Goal: Task Accomplishment & Management: Use online tool/utility

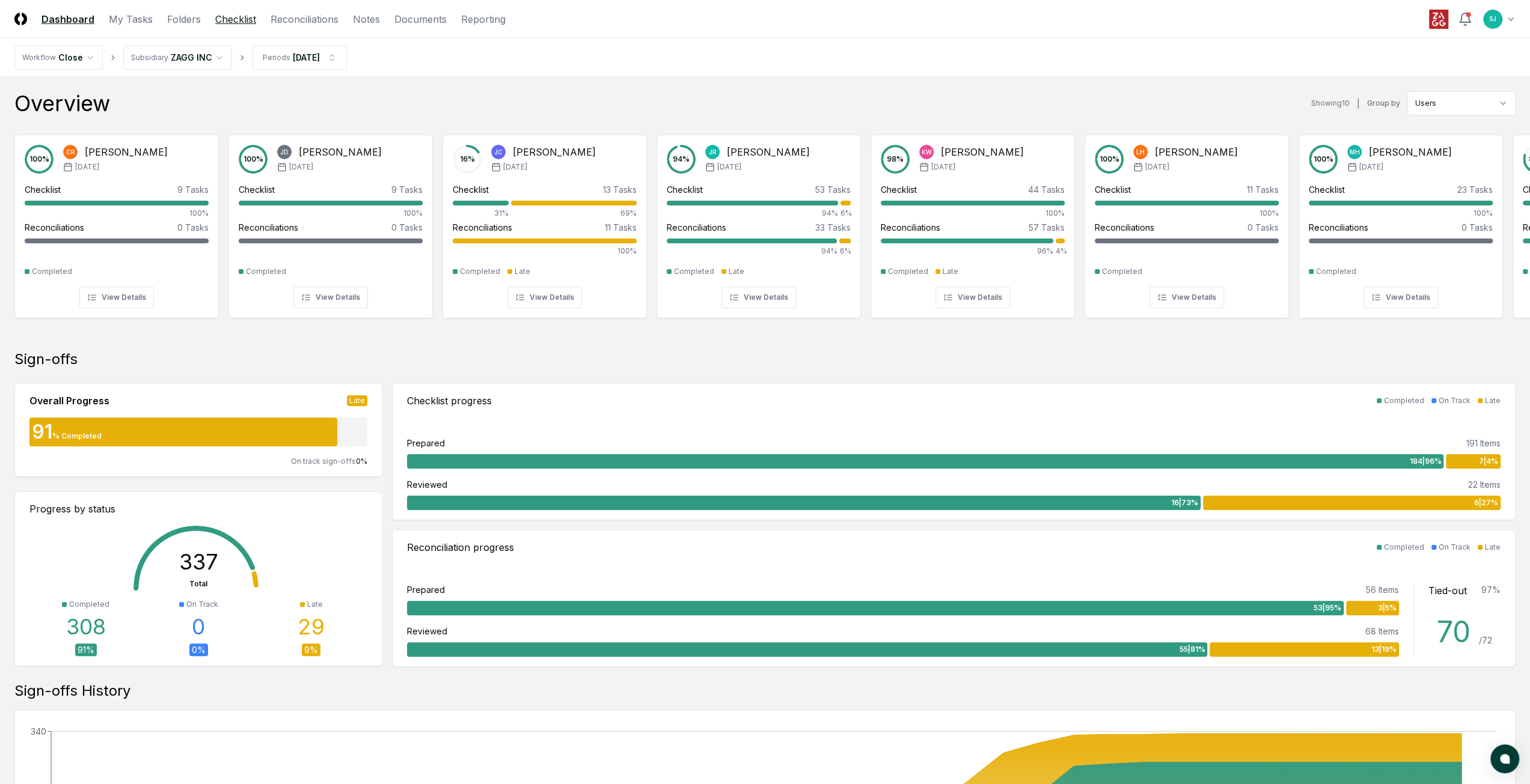
click at [229, 15] on link "Checklist" at bounding box center [235, 19] width 41 height 14
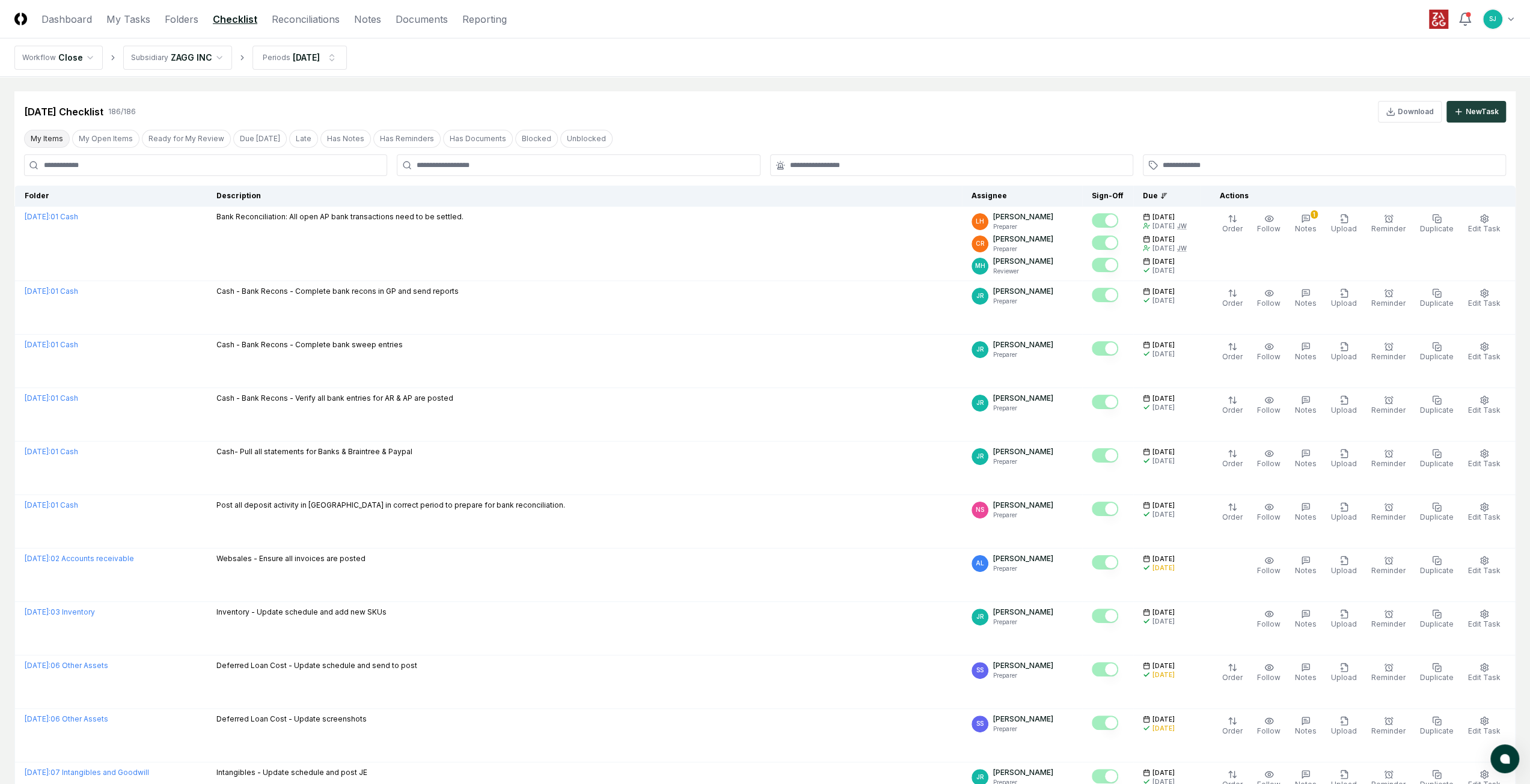
click at [45, 138] on button "My Items" at bounding box center [46, 138] width 45 height 18
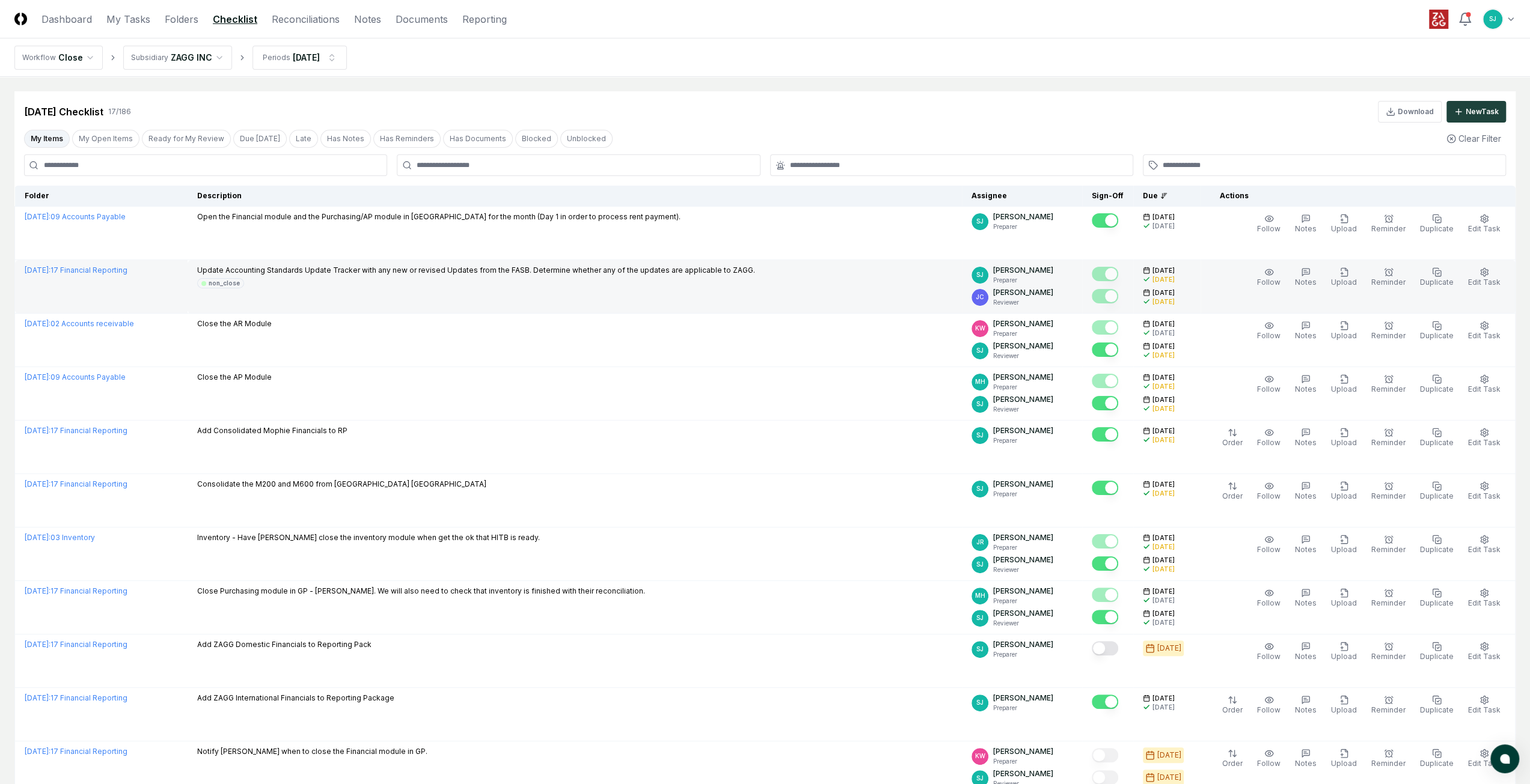
drag, startPoint x: 732, startPoint y: 545, endPoint x: 748, endPoint y: 286, distance: 259.5
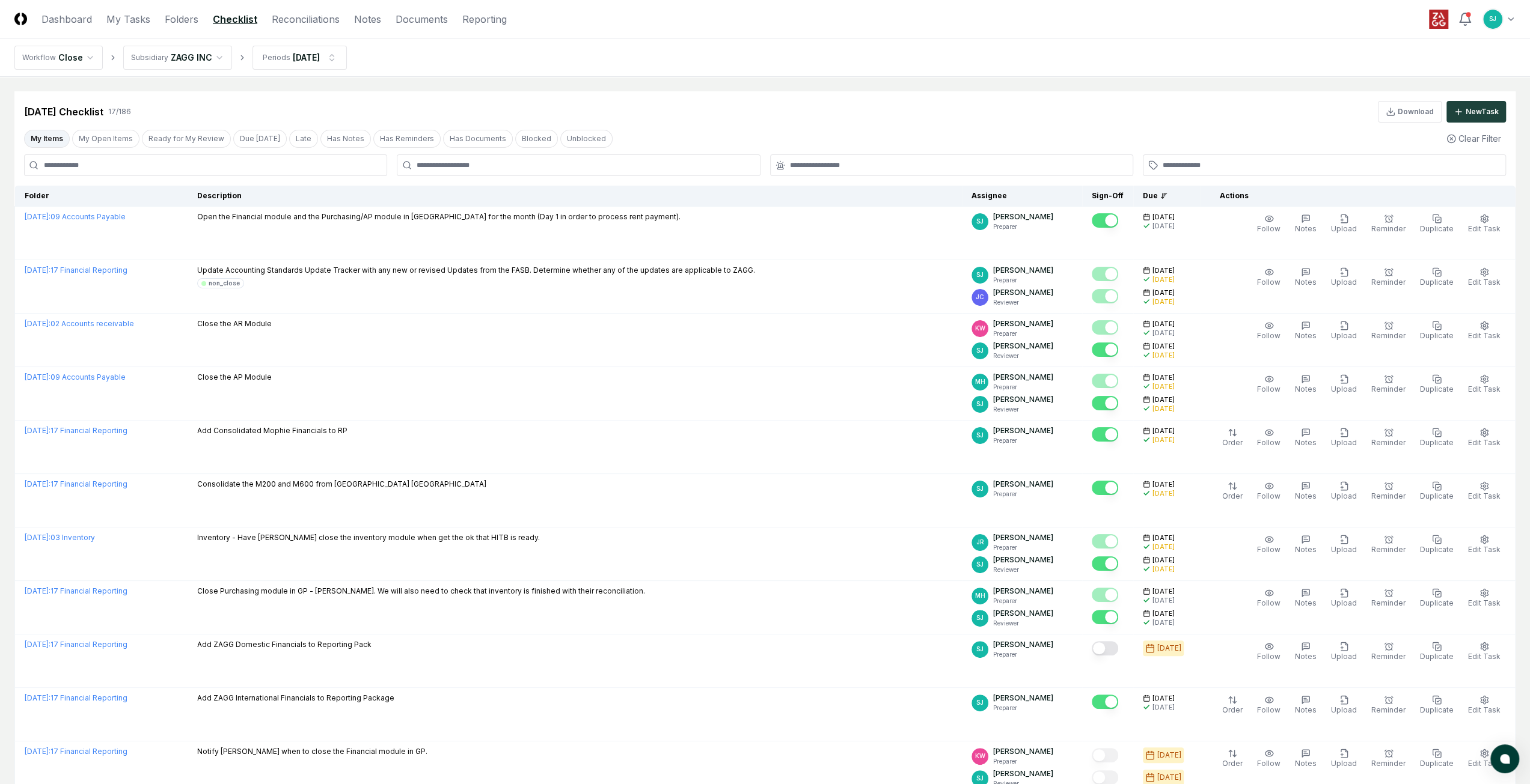
click at [707, 91] on main "Cancel Reassign [DATE] Checklist 17 / 186 Download New Task My Items My Open It…" at bounding box center [765, 603] width 1530 height 1053
click at [588, 55] on nav "Workflow Close Subsidiary ZAGG INC Periods [DATE]" at bounding box center [765, 58] width 1530 height 39
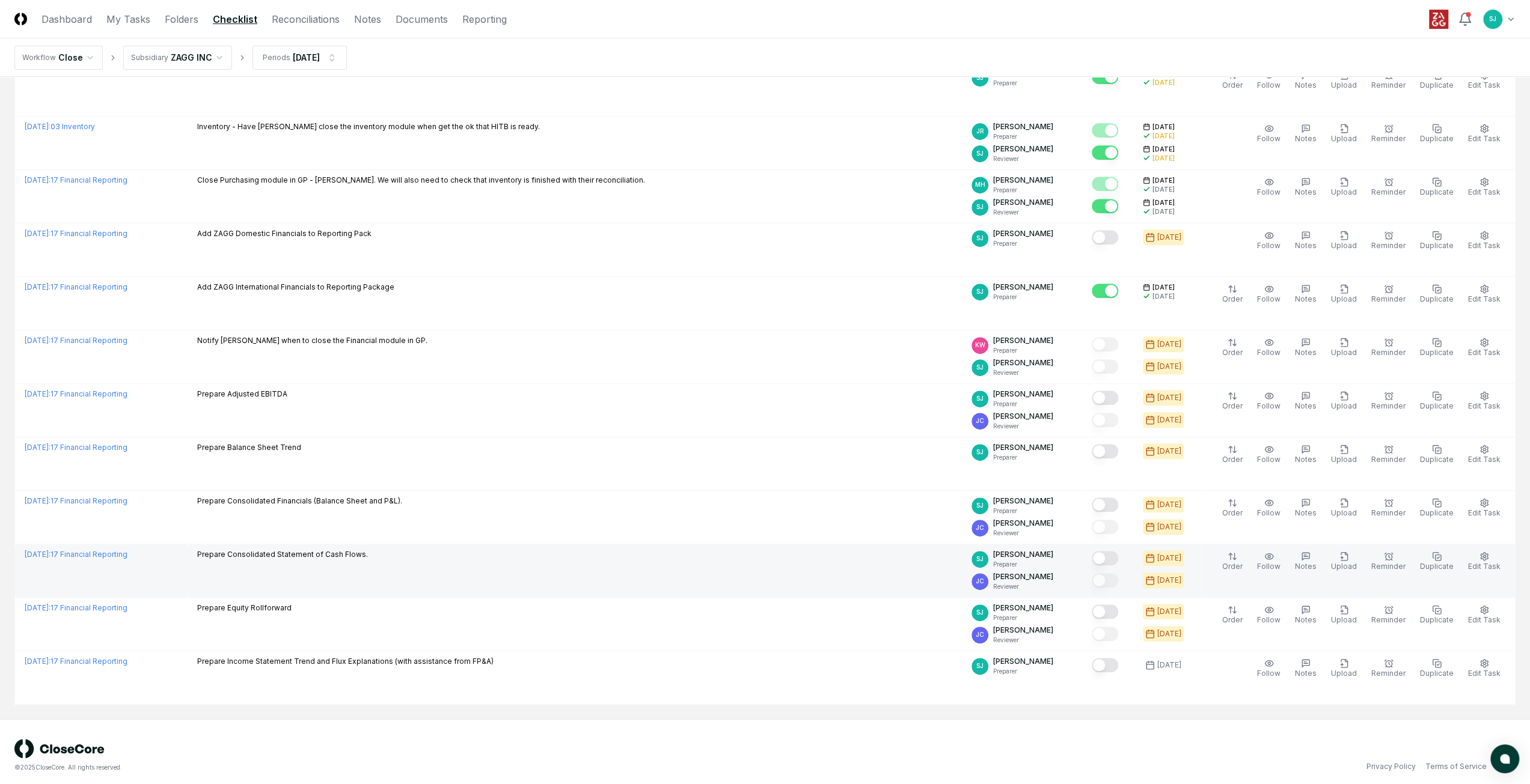
scroll to position [414, 0]
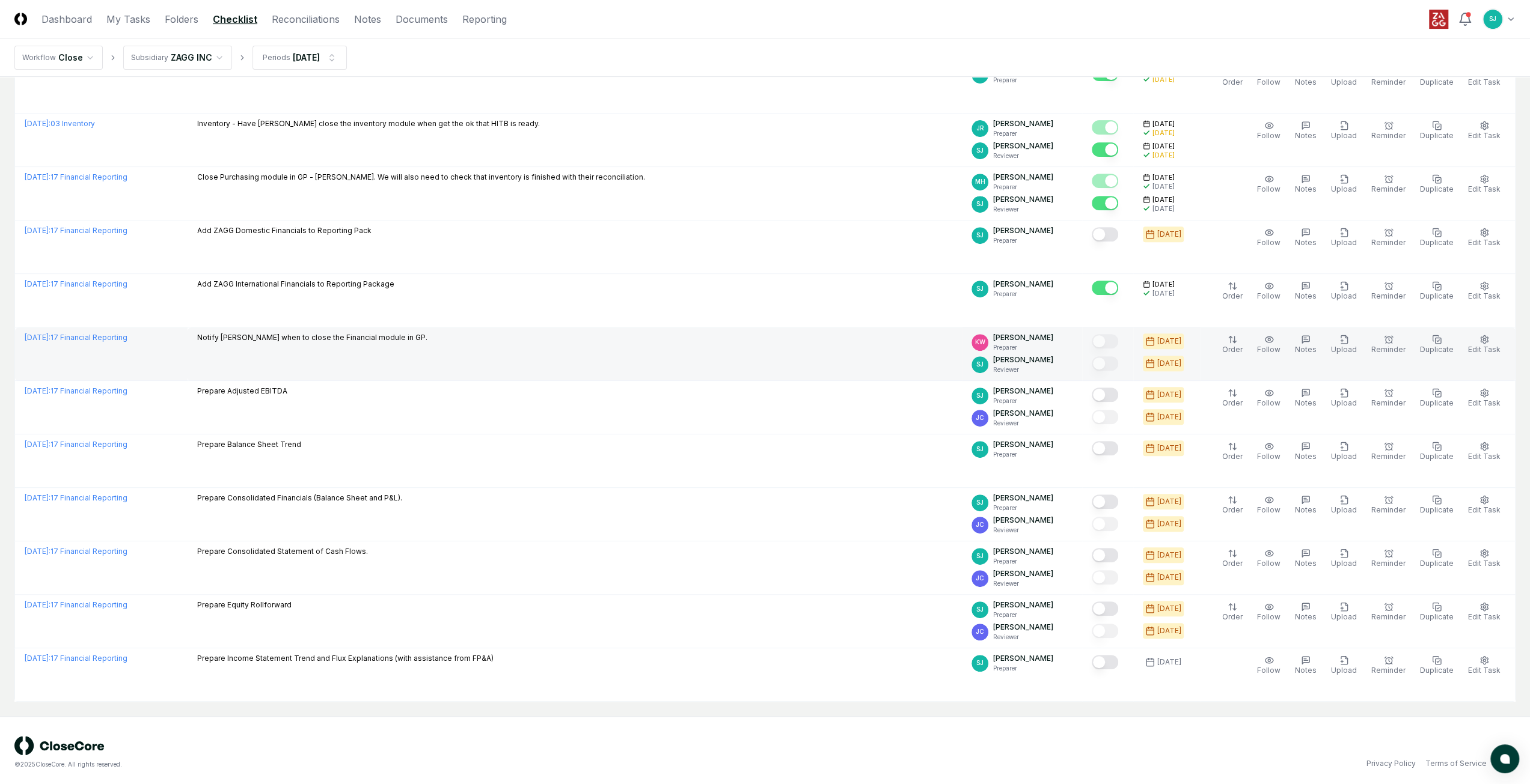
click at [420, 365] on td "Notify [PERSON_NAME] when to close the Financial module in GP." at bounding box center [574, 354] width 774 height 54
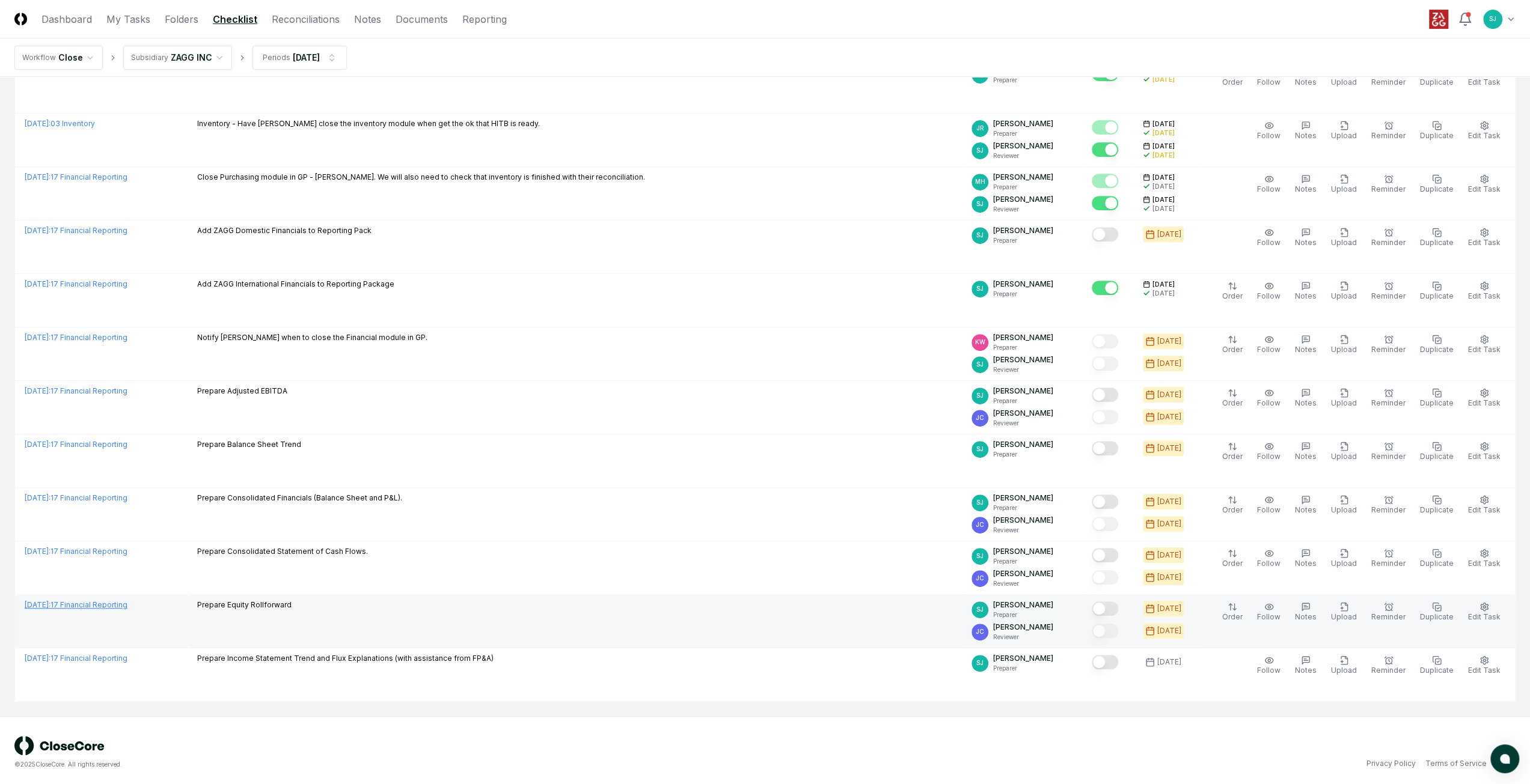
click at [128, 603] on link "[DATE] : 17 Financial Reporting" at bounding box center [76, 605] width 103 height 9
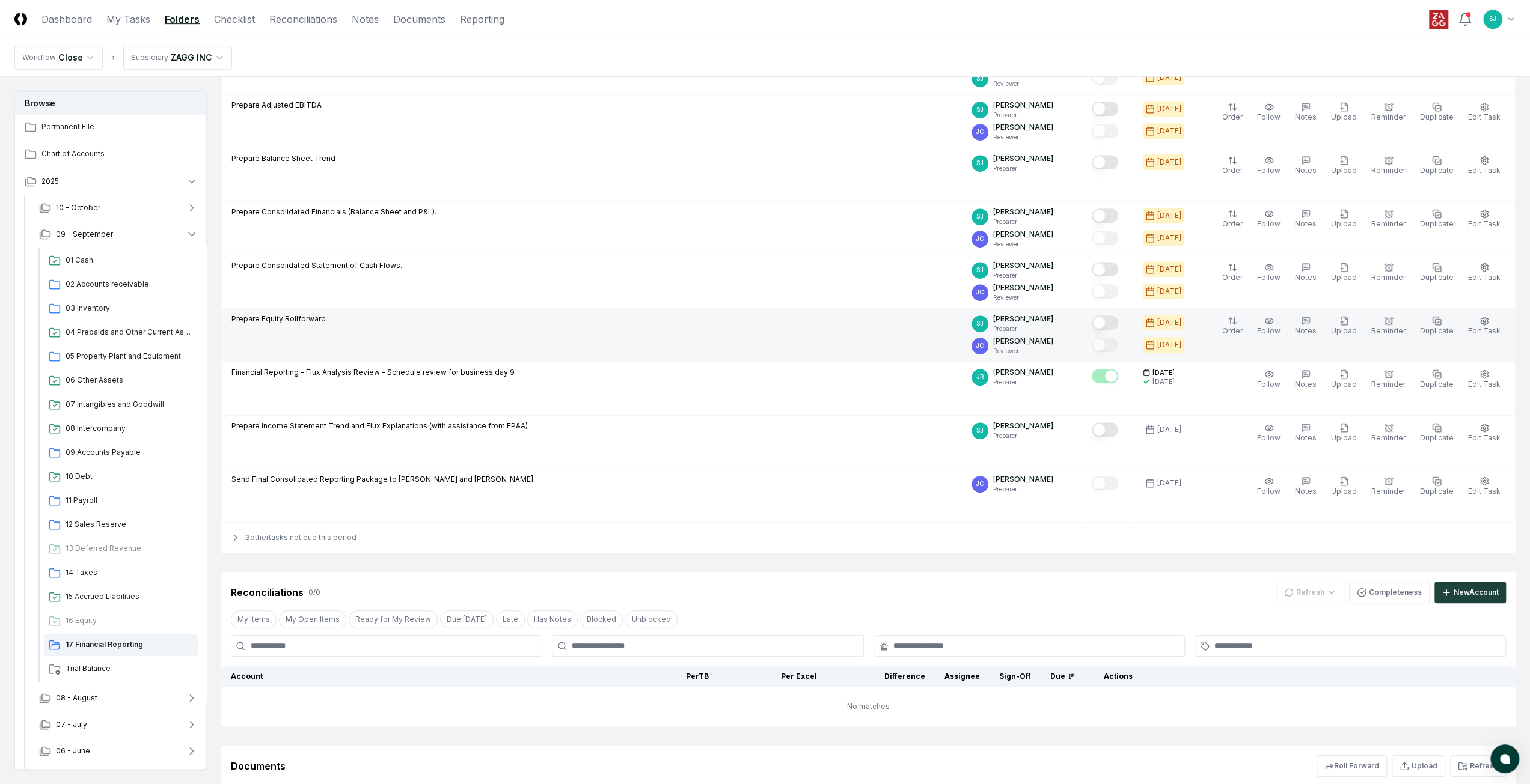
scroll to position [721, 0]
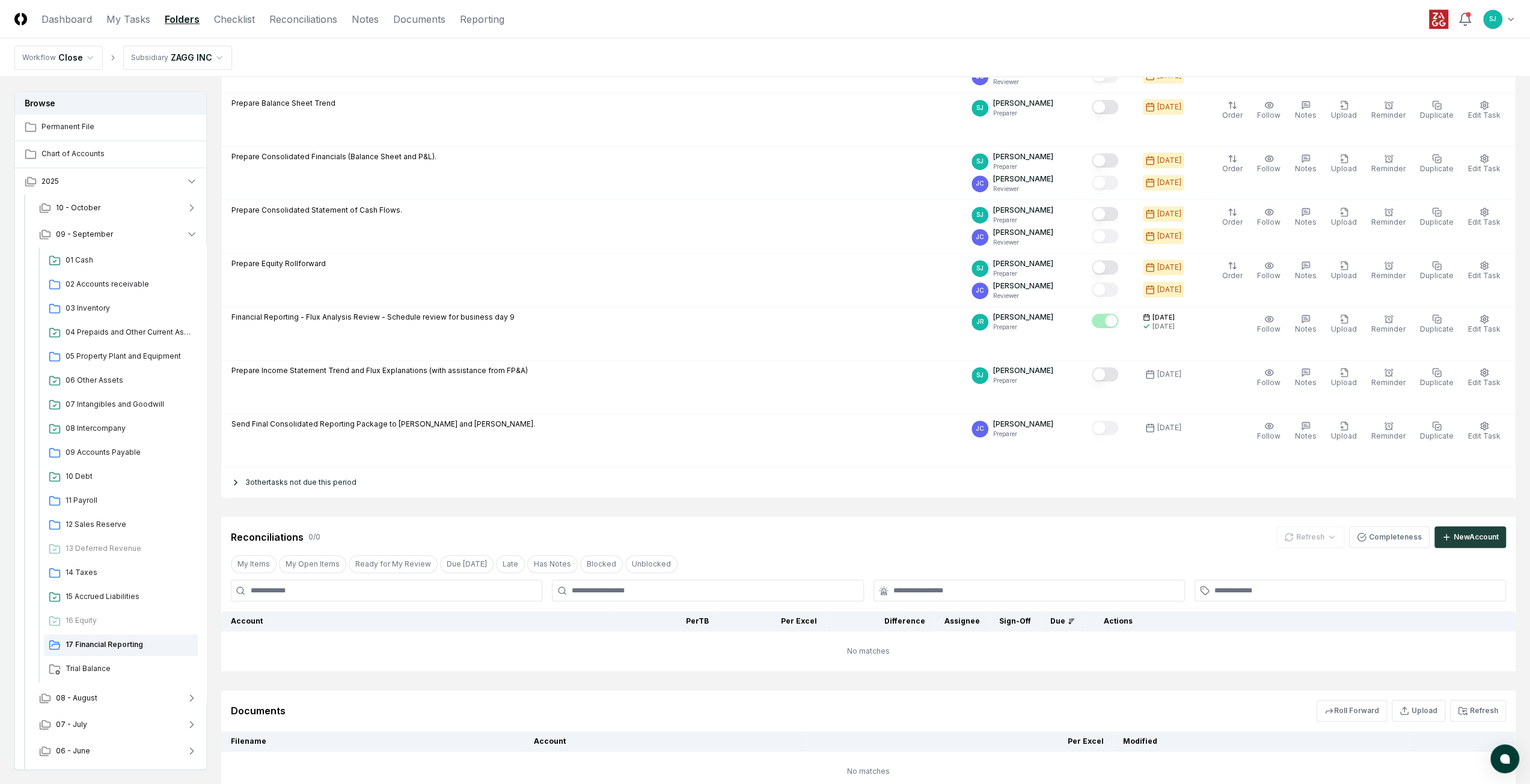
click at [326, 478] on div "3 other tasks not due this period" at bounding box center [868, 483] width 1294 height 30
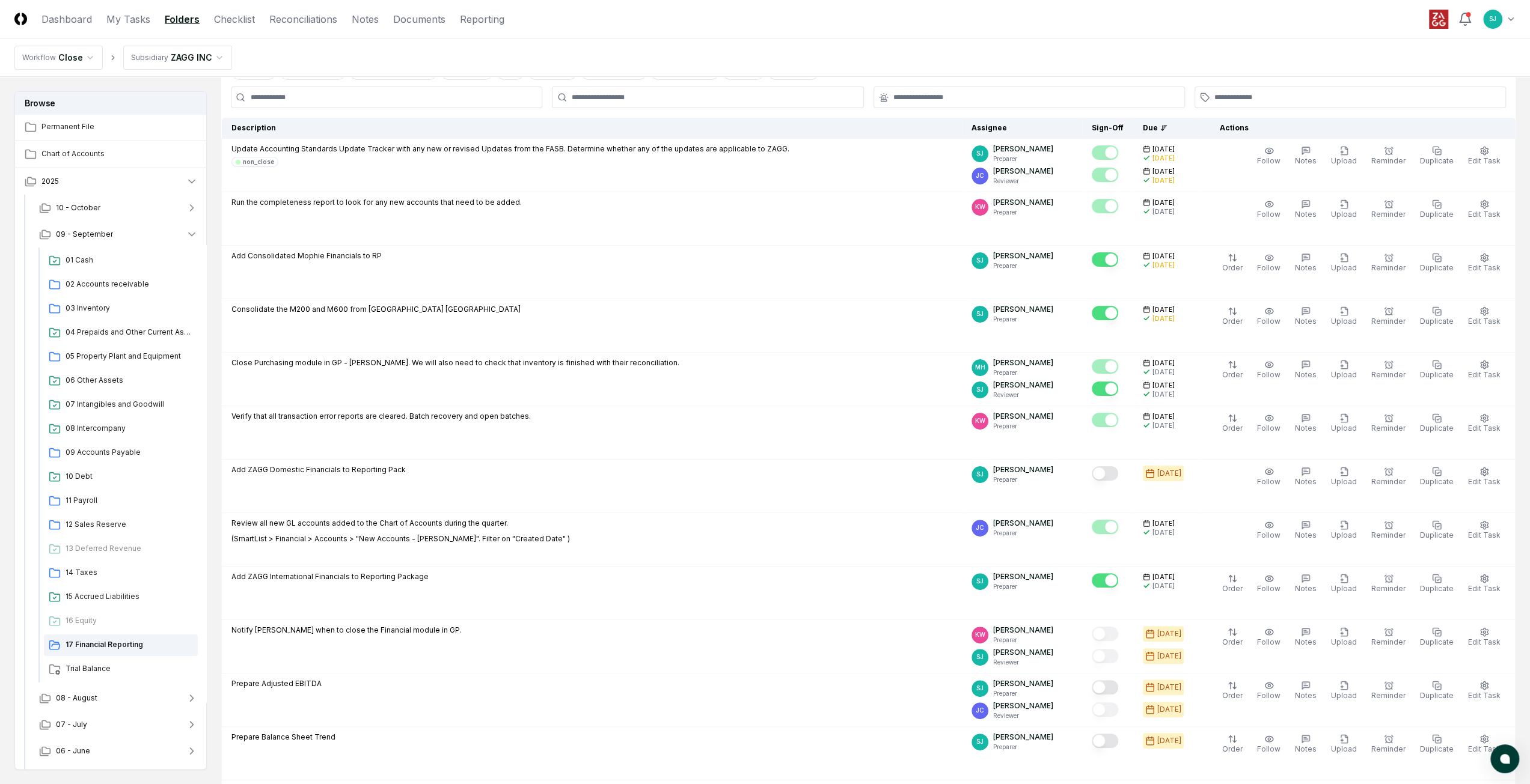
scroll to position [0, 0]
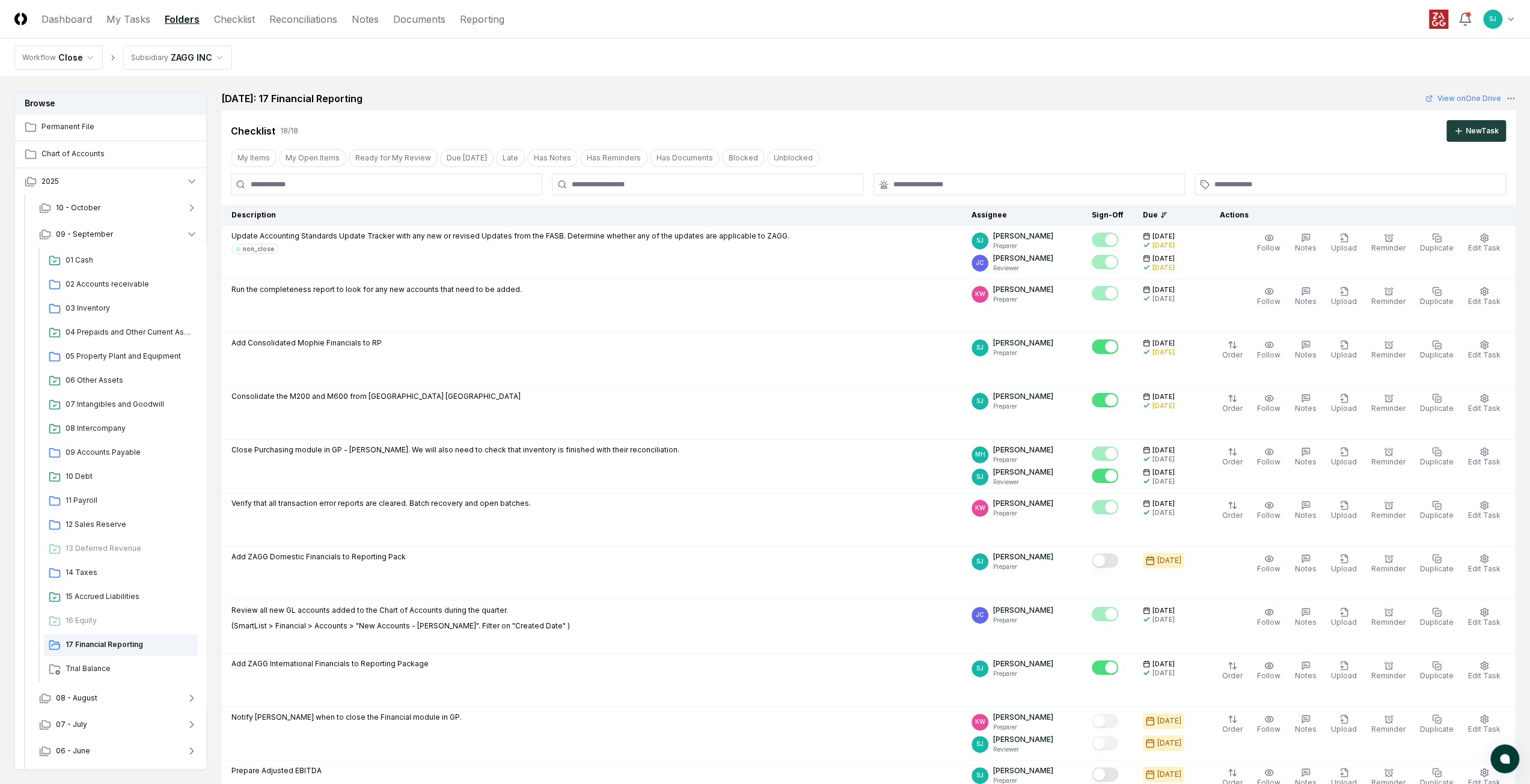
click at [472, 47] on nav "Workflow Close Subsidiary ZAGG INC" at bounding box center [765, 58] width 1530 height 39
